Goal: Navigation & Orientation: Find specific page/section

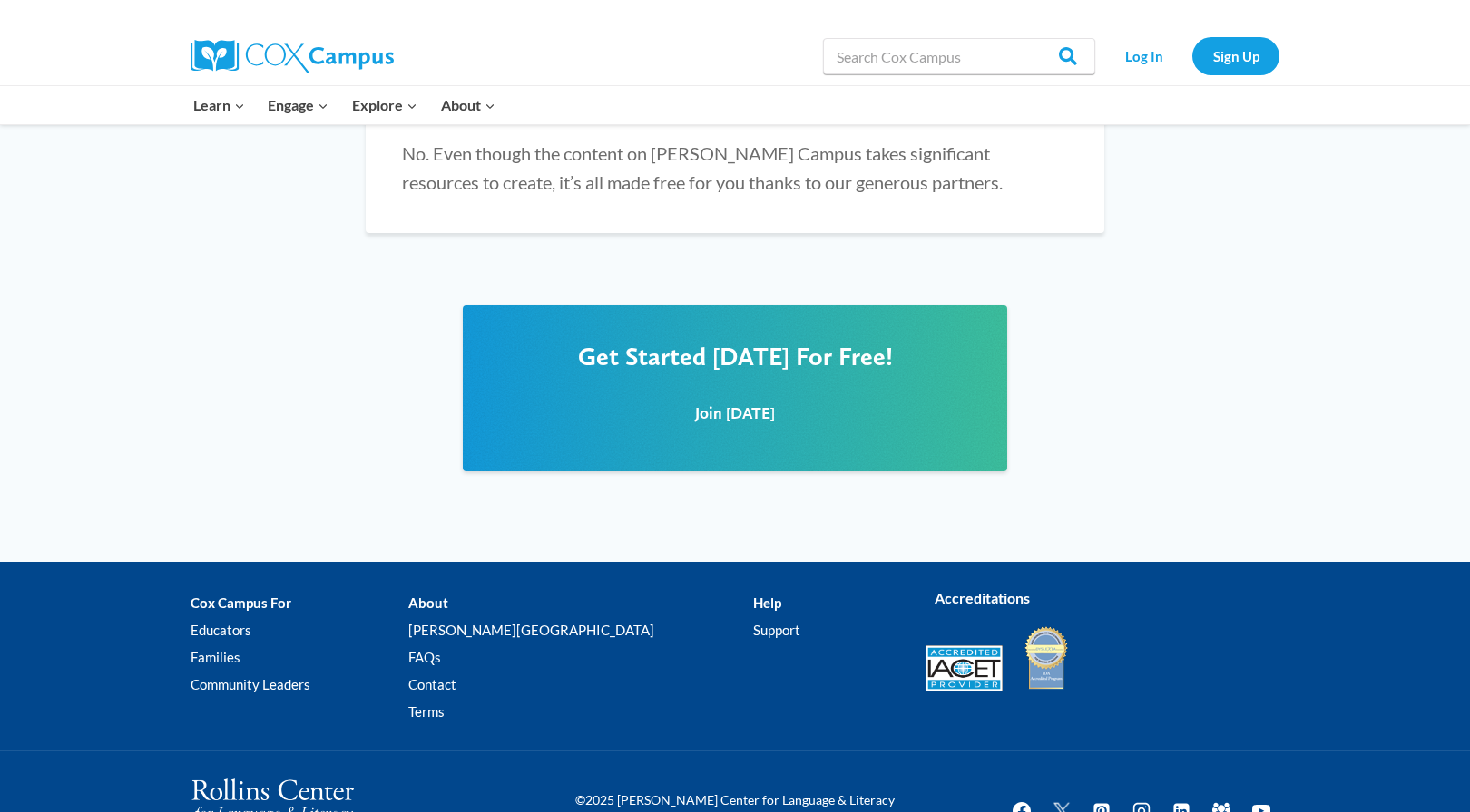
scroll to position [2425, 0]
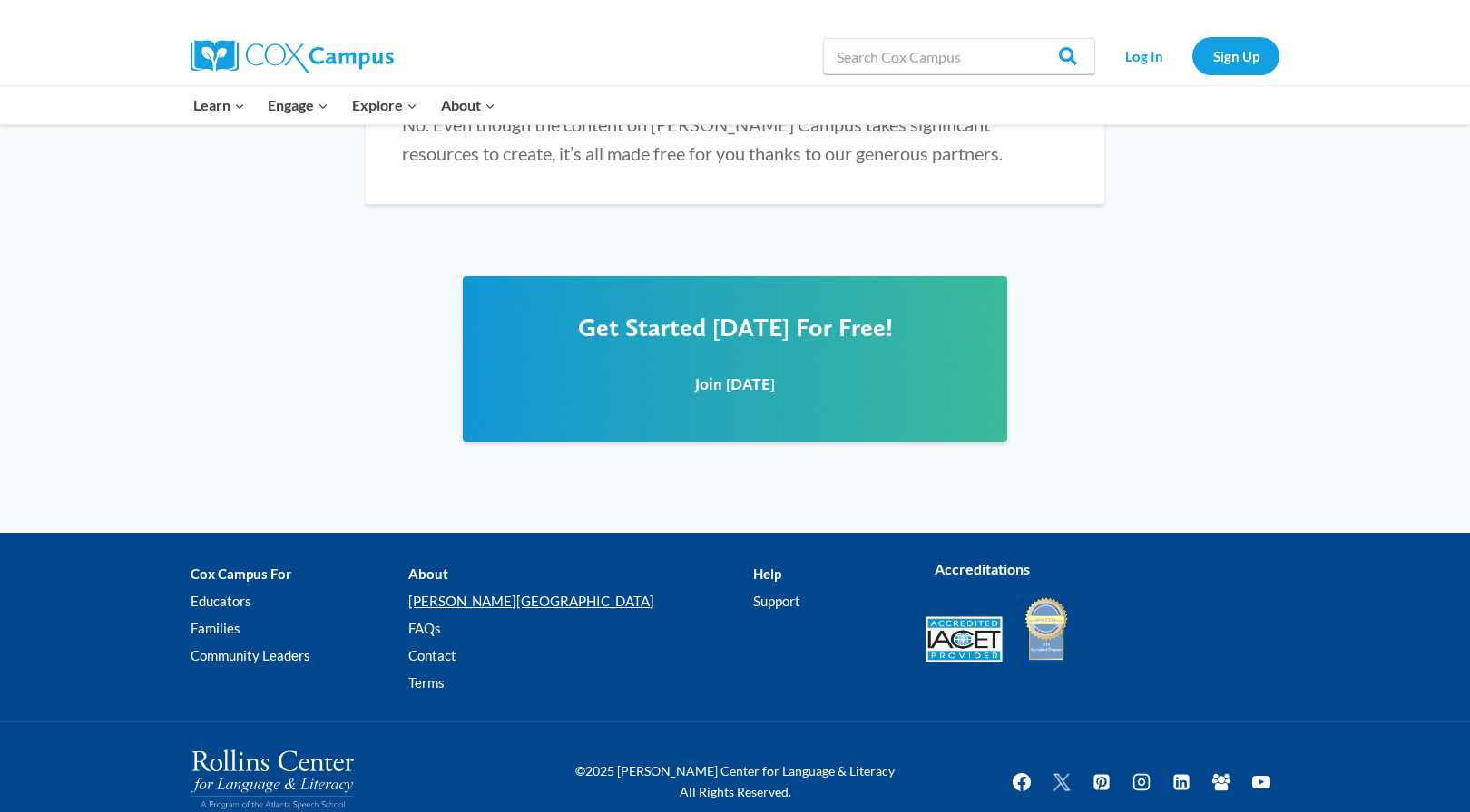
click at [511, 587] on link "[PERSON_NAME][GEOGRAPHIC_DATA]" at bounding box center [581, 601] width 344 height 27
